Goal: Transaction & Acquisition: Obtain resource

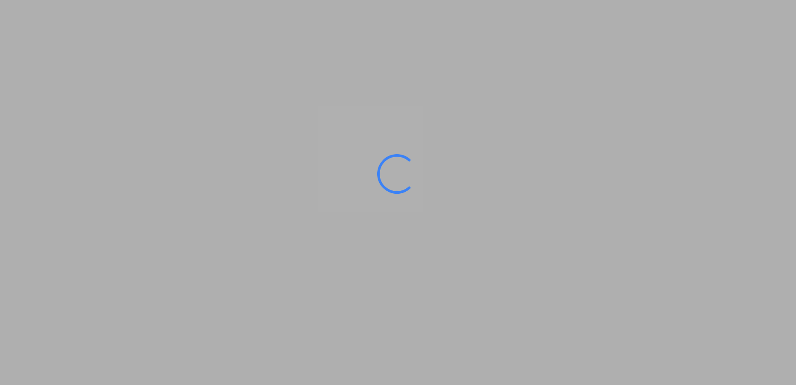
type input "[GEOGRAPHIC_DATA], [GEOGRAPHIC_DATA]"
type input "Posorja, ECPSJ"
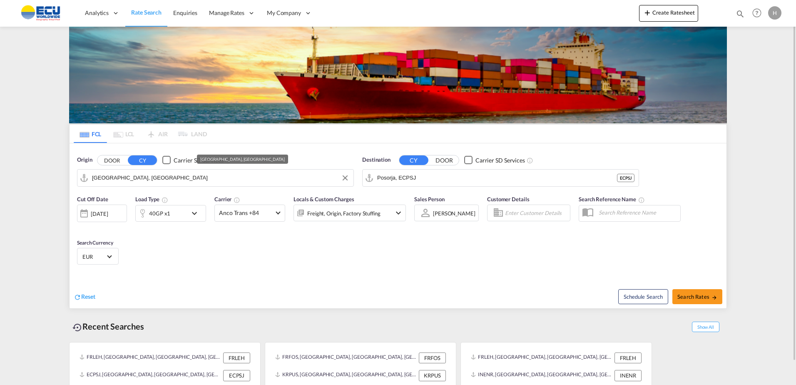
click at [169, 182] on input "[GEOGRAPHIC_DATA], [GEOGRAPHIC_DATA]" at bounding box center [220, 178] width 257 height 12
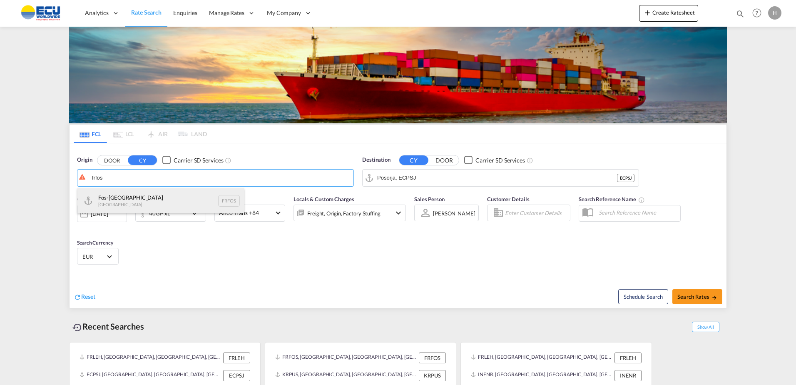
click at [155, 202] on div "Fos-sur-Mer [GEOGRAPHIC_DATA] FRFOS" at bounding box center [160, 200] width 167 height 25
type input "Fos-[GEOGRAPHIC_DATA], [GEOGRAPHIC_DATA]"
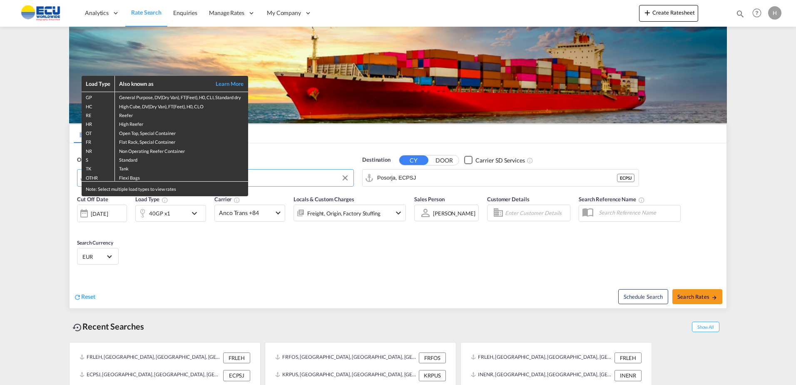
click at [472, 173] on div "Load Type Also known as Learn More GP General Purpose, DV(Dry Van), FT(Feet), H…" at bounding box center [398, 192] width 796 height 385
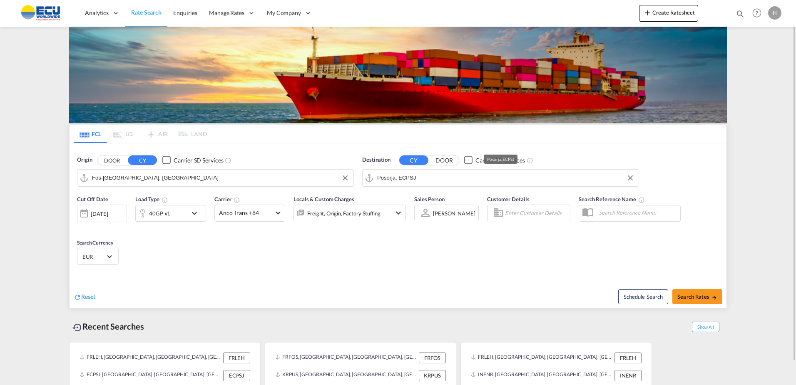
click at [470, 177] on input "Posorja, ECPSJ" at bounding box center [505, 178] width 257 height 12
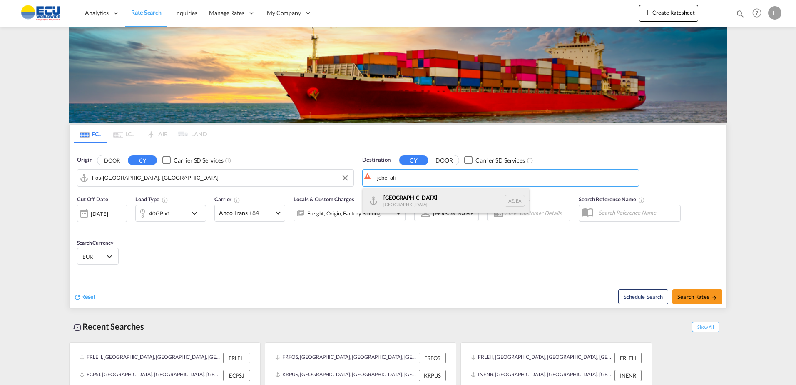
click at [424, 198] on div "[GEOGRAPHIC_DATA] [GEOGRAPHIC_DATA]" at bounding box center [446, 200] width 167 height 25
type input "[GEOGRAPHIC_DATA], [GEOGRAPHIC_DATA]"
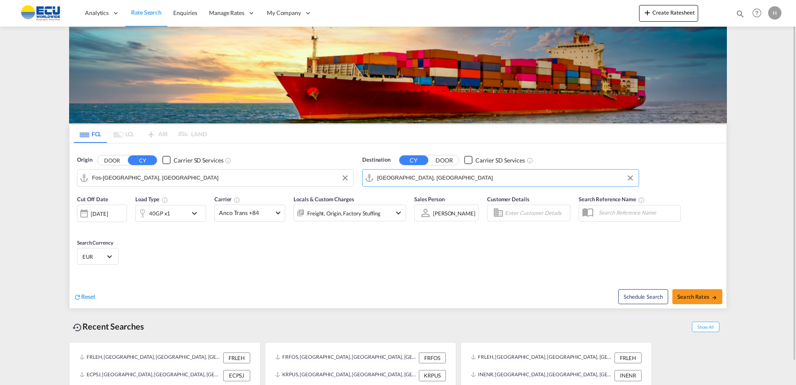
click at [181, 210] on div "40GP x1" at bounding box center [162, 213] width 52 height 17
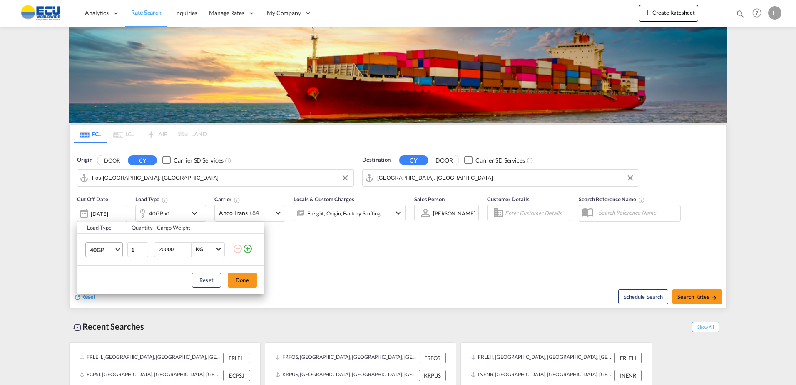
click at [109, 248] on span "40GP" at bounding box center [102, 250] width 24 height 8
click at [103, 230] on div "20GP" at bounding box center [97, 229] width 15 height 8
click at [250, 277] on button "Done" at bounding box center [242, 279] width 29 height 15
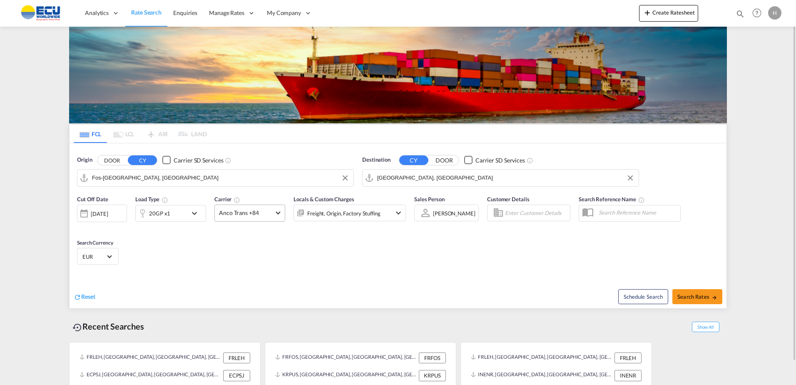
click at [253, 220] on md-select-value "Anco Trans +84" at bounding box center [250, 213] width 70 height 16
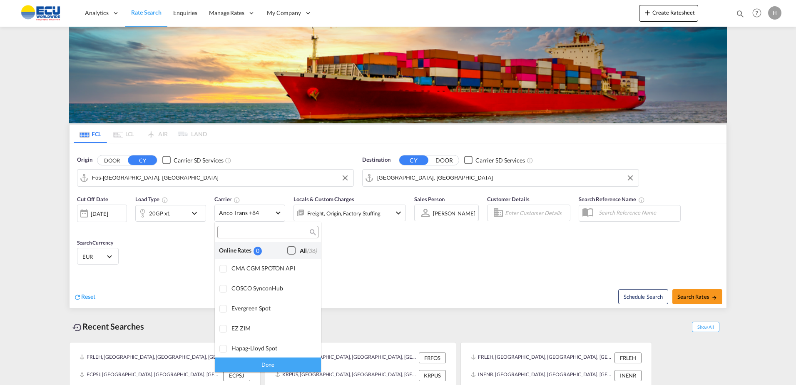
click at [287, 251] on div "Checkbox No Ink" at bounding box center [291, 250] width 8 height 8
click at [281, 361] on div "Done" at bounding box center [268, 364] width 106 height 15
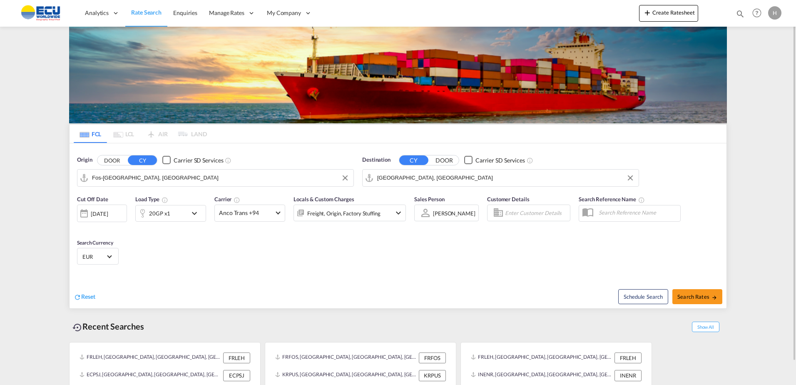
drag, startPoint x: 367, startPoint y: 245, endPoint x: 369, endPoint y: 230, distance: 15.5
click at [367, 244] on div "Cut Off Date [DATE] [DATE] Load Type 20GP x1 Carrier Anco Trans +94 Locals & Cu…" at bounding box center [398, 231] width 657 height 81
click at [364, 211] on div "Freight, Origin, Factory Stuffing" at bounding box center [343, 213] width 73 height 12
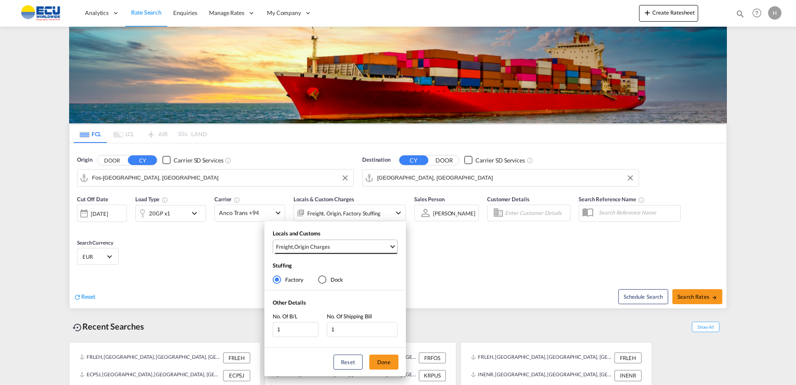
click at [369, 242] on md-select-value "Freight , Origin Charges" at bounding box center [336, 247] width 122 height 14
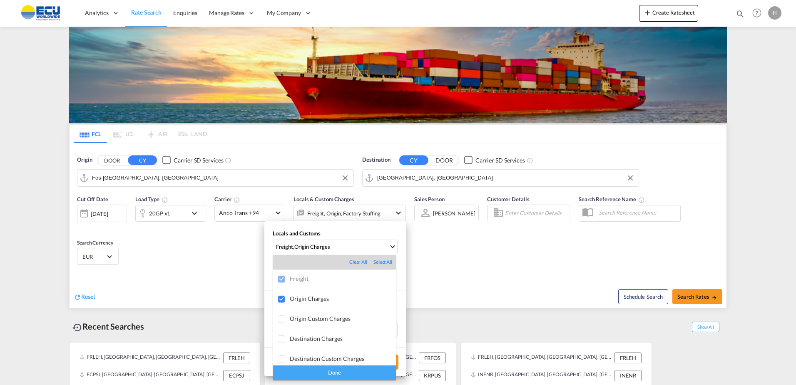
click at [471, 274] on md-backdrop at bounding box center [398, 192] width 796 height 385
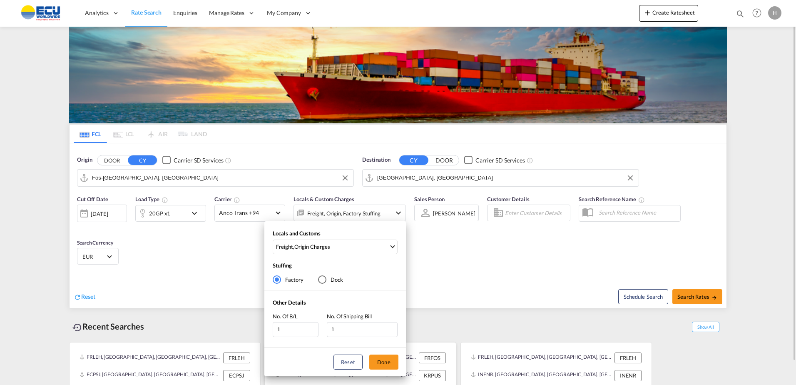
click at [391, 360] on button "Done" at bounding box center [383, 362] width 29 height 15
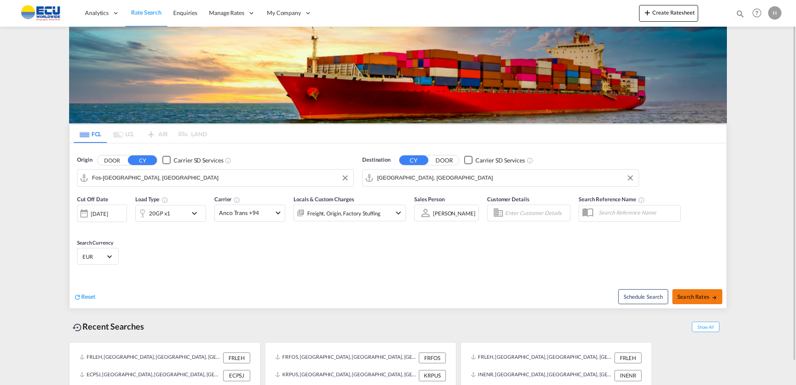
click at [699, 290] on button "Search Rates" at bounding box center [698, 296] width 50 height 15
type input "FRFOS to AEJEA / [DATE]"
